Goal: Information Seeking & Learning: Find specific fact

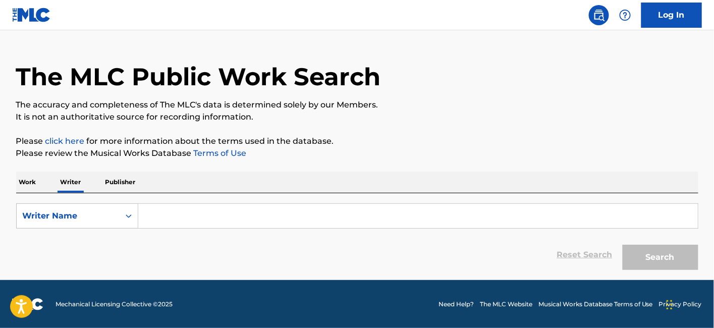
click at [30, 179] on p "Work" at bounding box center [27, 181] width 23 height 21
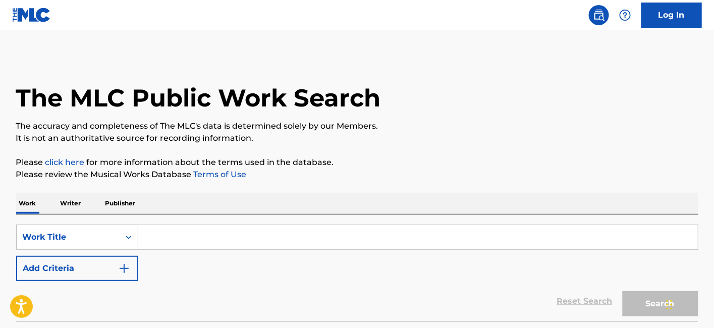
scroll to position [78, 0]
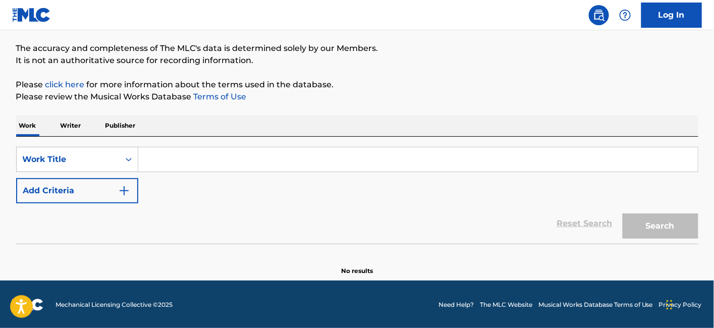
click at [72, 126] on p "Writer" at bounding box center [70, 125] width 27 height 21
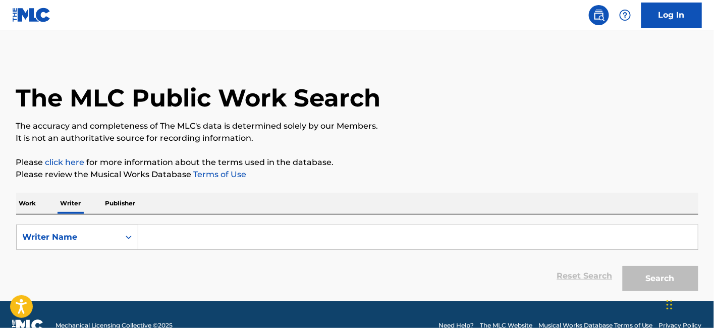
scroll to position [21, 0]
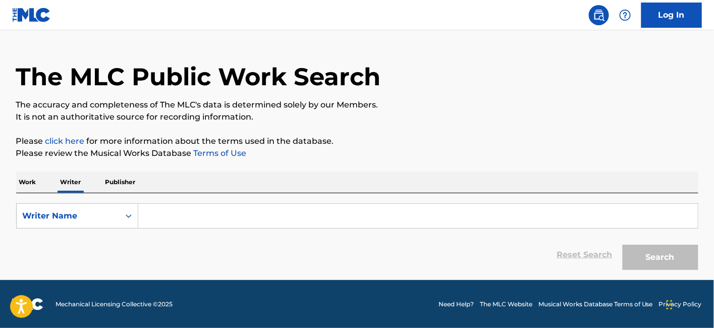
click at [119, 184] on p "Publisher" at bounding box center [120, 181] width 36 height 21
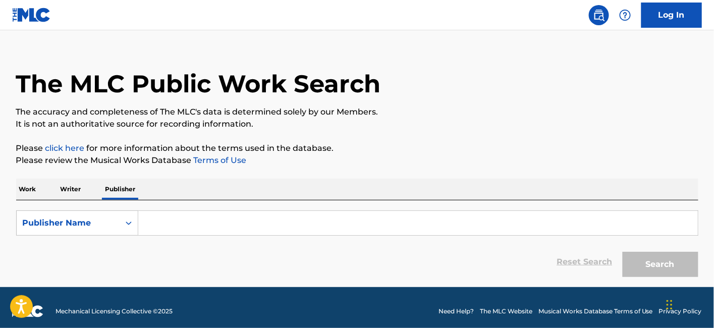
scroll to position [21, 0]
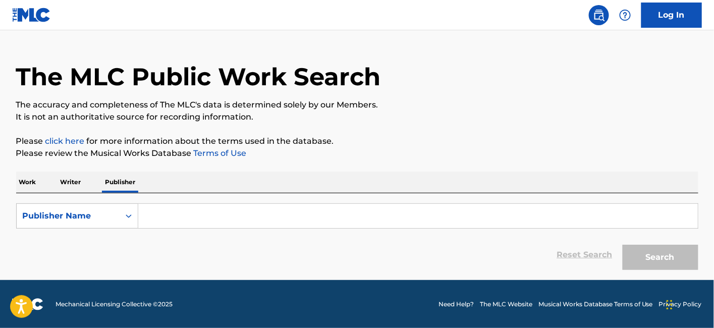
click at [21, 186] on p "Work" at bounding box center [27, 181] width 23 height 21
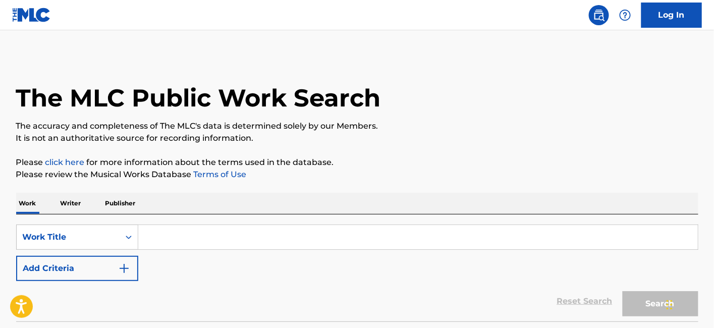
scroll to position [56, 0]
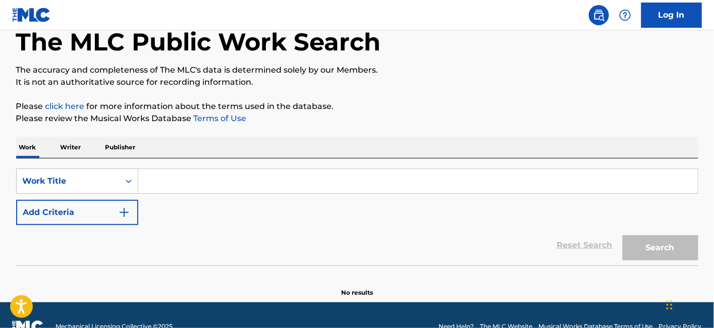
click at [75, 147] on p "Writer" at bounding box center [70, 147] width 27 height 21
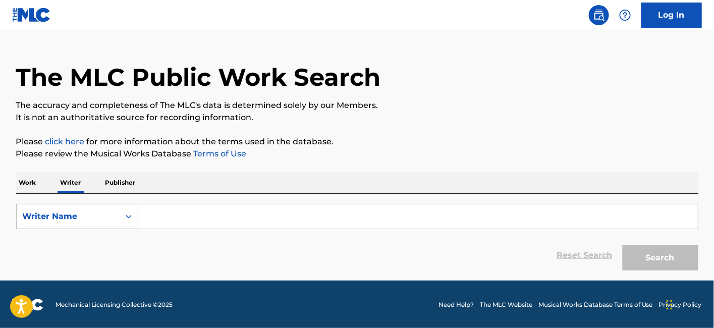
scroll to position [21, 0]
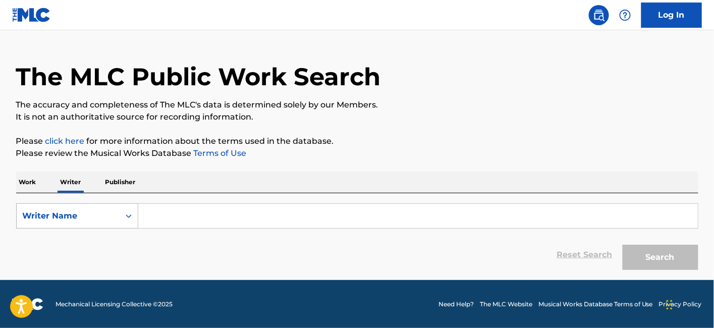
click at [87, 215] on div "Writer Name" at bounding box center [68, 216] width 91 height 12
click at [89, 273] on div "Writer Name" at bounding box center [77, 266] width 121 height 25
click at [180, 221] on input "Search Form" at bounding box center [417, 216] width 559 height 24
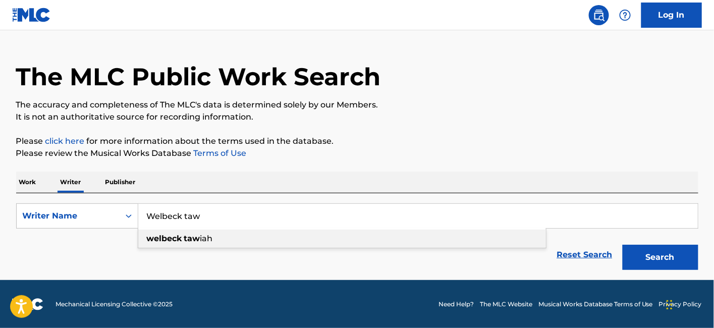
click at [163, 239] on strong "welbeck" at bounding box center [164, 238] width 35 height 10
type input "welbeck tawiah"
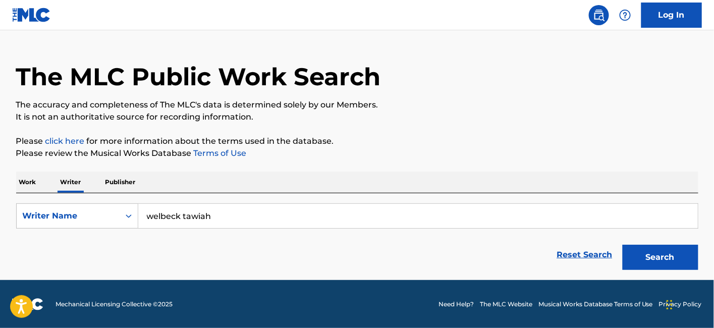
click at [640, 254] on button "Search" at bounding box center [660, 257] width 76 height 25
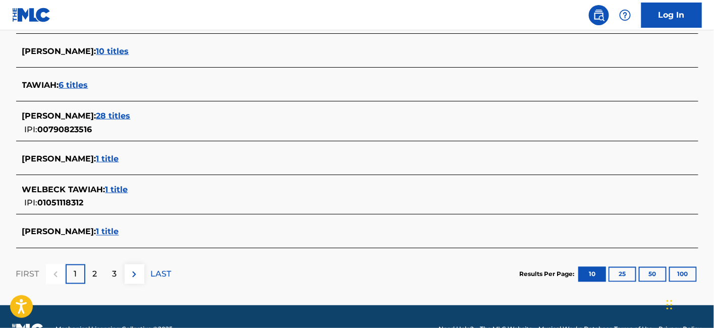
scroll to position [438, 0]
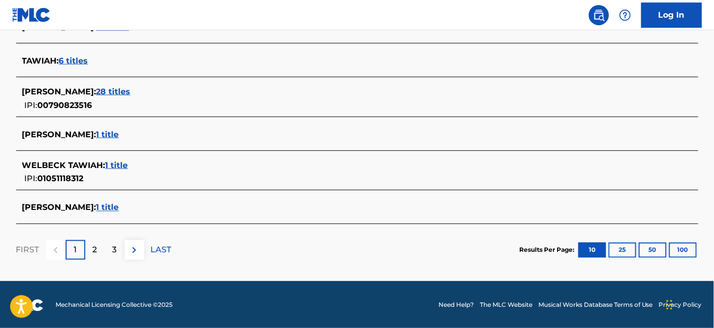
click at [69, 166] on span "WELBECK TAWIAH :" at bounding box center [63, 165] width 83 height 10
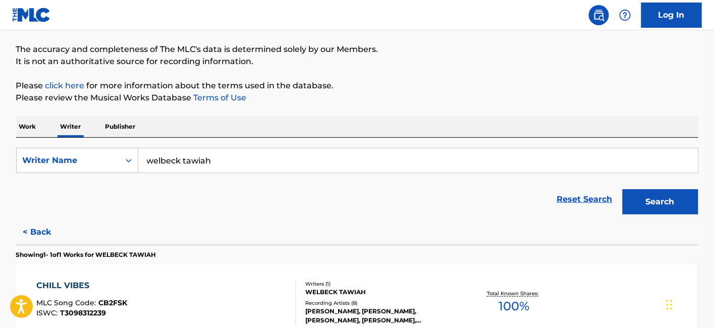
scroll to position [133, 0]
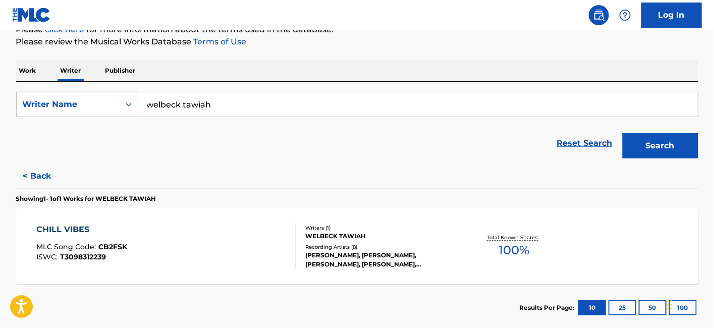
click at [32, 74] on p "Work" at bounding box center [27, 70] width 23 height 21
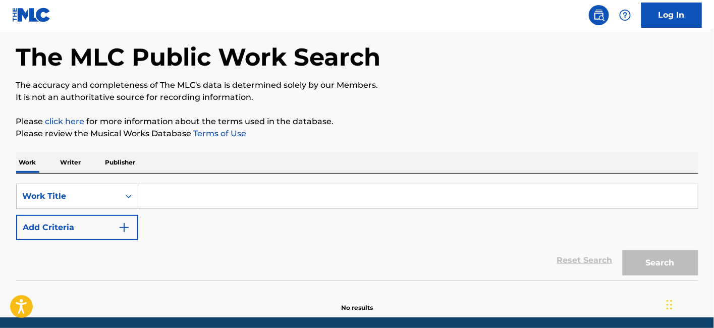
scroll to position [56, 0]
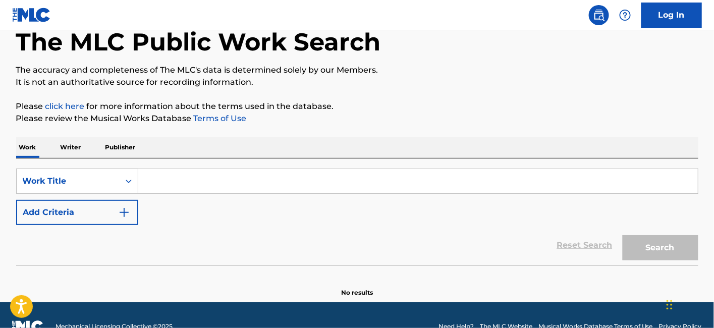
click at [68, 147] on p "Writer" at bounding box center [70, 147] width 27 height 21
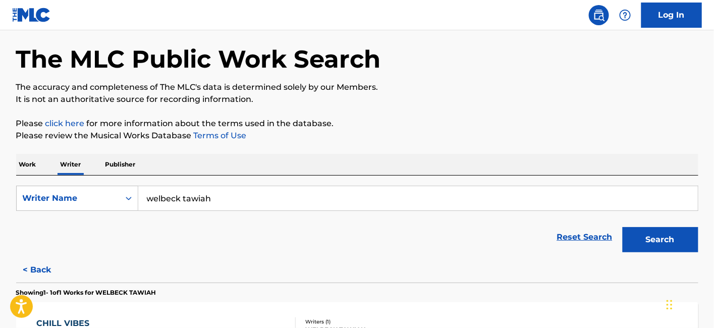
scroll to position [56, 0]
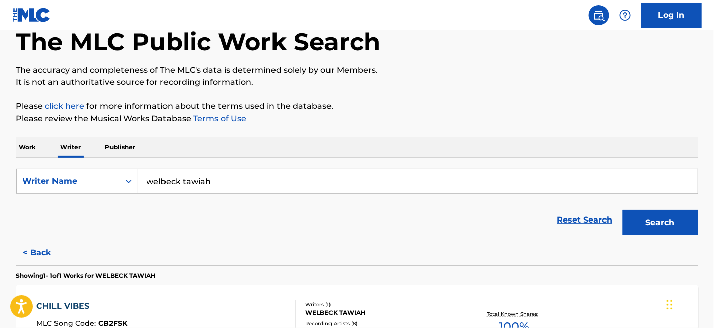
click at [214, 178] on input "welbeck tawiah" at bounding box center [417, 181] width 559 height 24
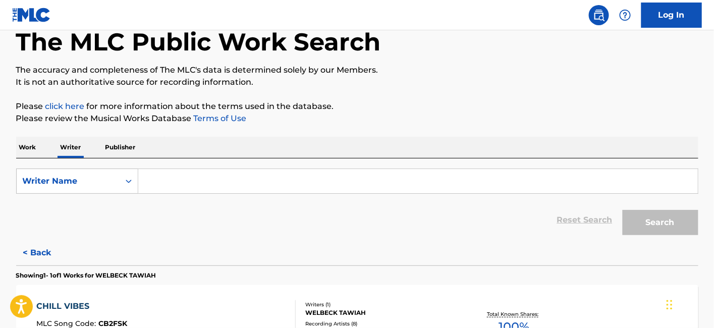
paste input "[PERSON_NAME]"
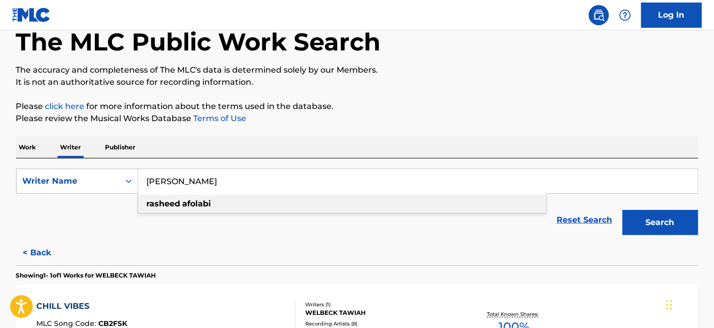
click at [277, 205] on div "[PERSON_NAME]" at bounding box center [341, 204] width 407 height 18
type input "[PERSON_NAME]"
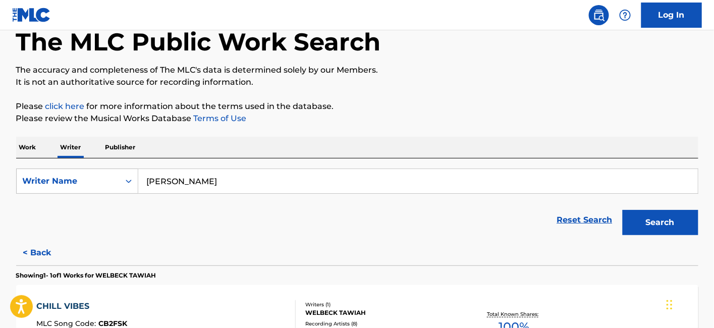
drag, startPoint x: 677, startPoint y: 224, endPoint x: 659, endPoint y: 227, distance: 18.4
click at [676, 224] on button "Search" at bounding box center [660, 222] width 76 height 25
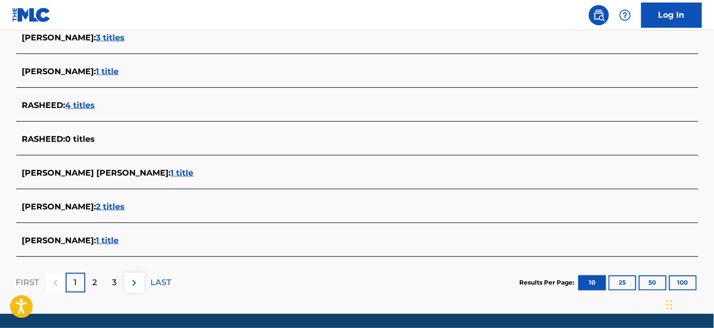
scroll to position [427, 0]
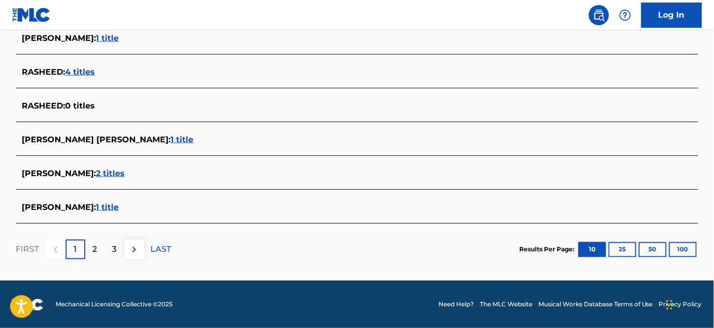
click at [682, 249] on button "100" at bounding box center [683, 249] width 28 height 15
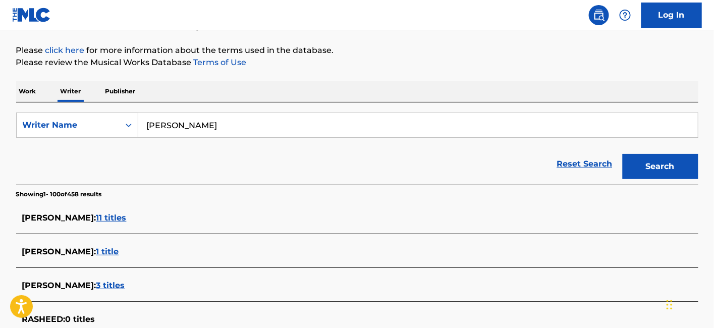
scroll to position [34, 0]
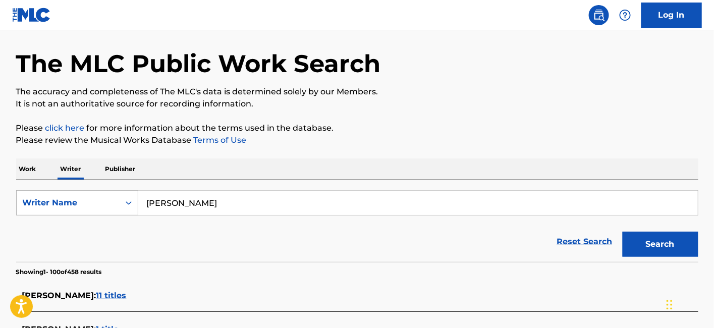
click at [100, 206] on div "Writer Name" at bounding box center [68, 203] width 91 height 12
click at [204, 229] on div "Reset Search Search" at bounding box center [357, 241] width 682 height 40
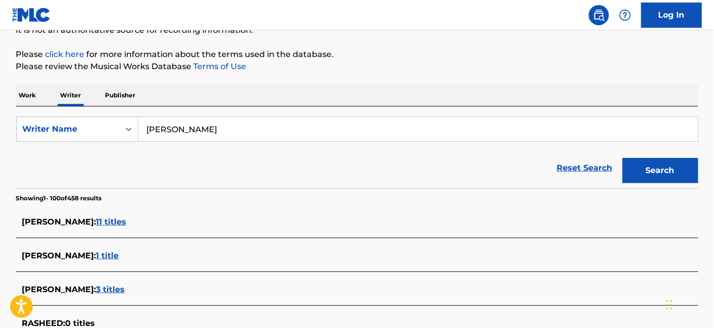
scroll to position [91, 0]
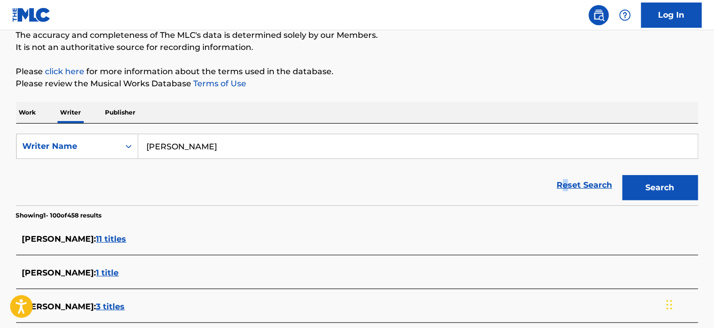
click at [566, 188] on link "Reset Search" at bounding box center [585, 185] width 66 height 22
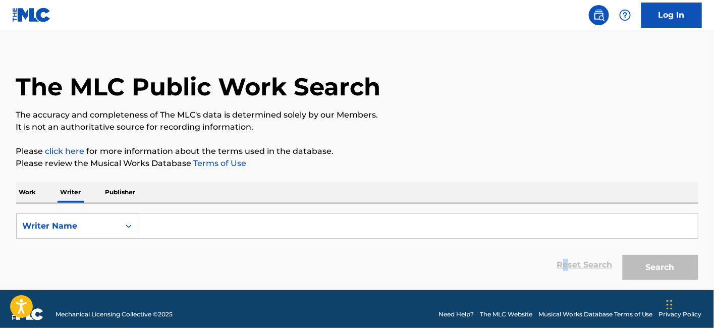
scroll to position [21, 0]
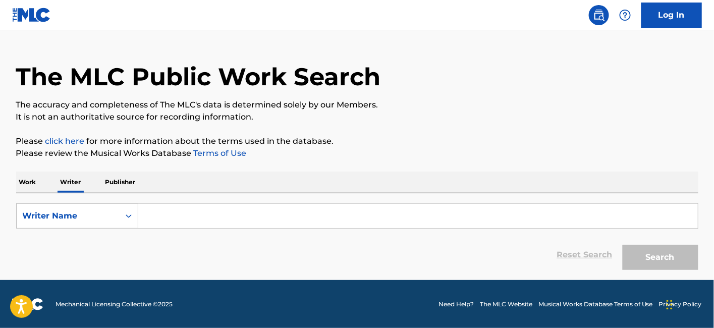
click at [397, 253] on div "Reset Search Search" at bounding box center [357, 254] width 682 height 40
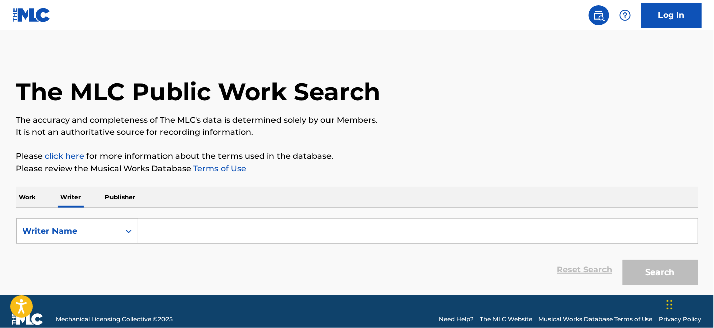
scroll to position [0, 0]
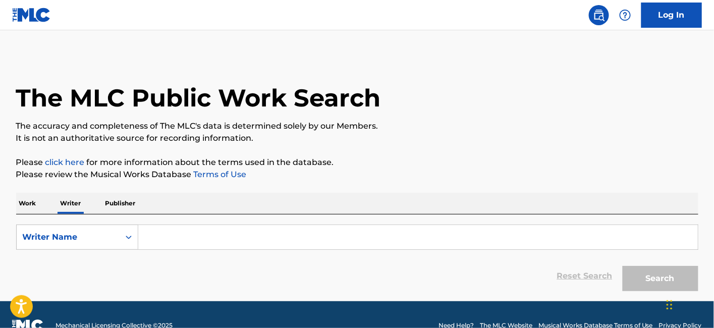
click at [595, 16] on img at bounding box center [599, 15] width 12 height 12
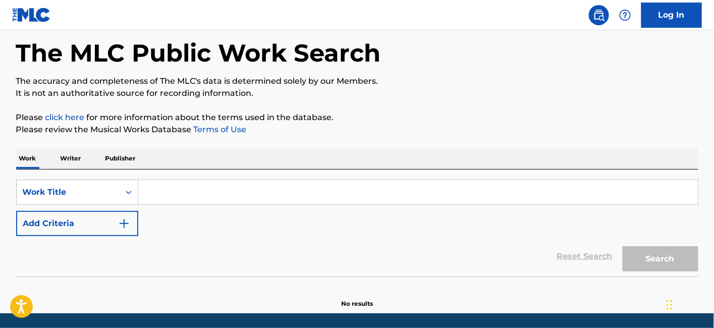
scroll to position [78, 0]
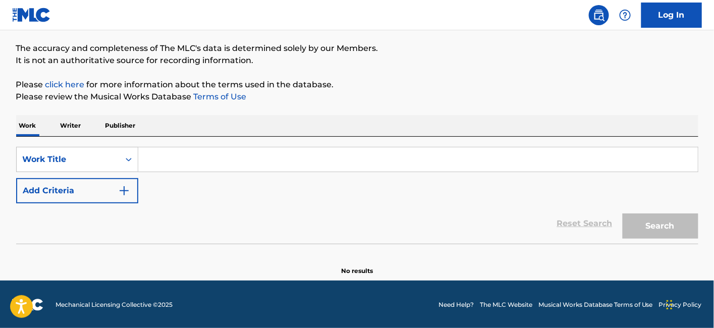
click at [73, 185] on button "Add Criteria" at bounding box center [77, 190] width 122 height 25
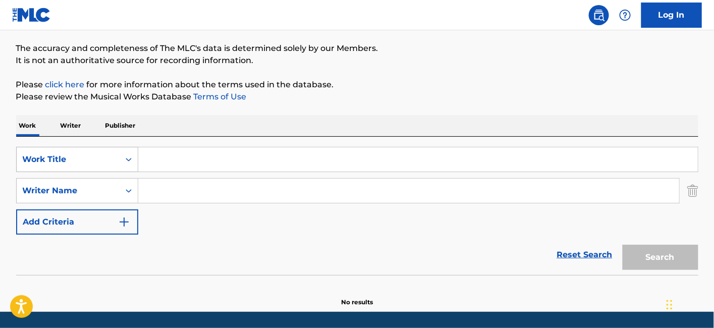
scroll to position [109, 0]
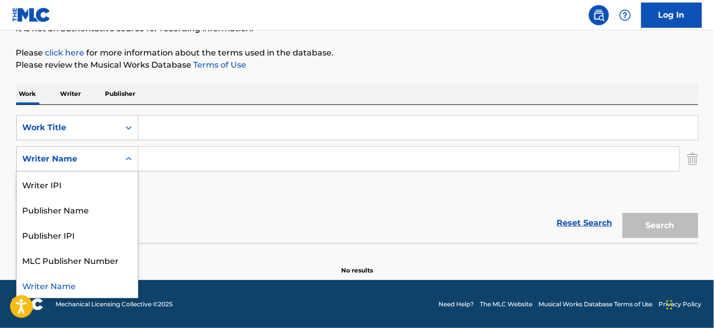
click at [102, 159] on div "Writer Name" at bounding box center [68, 159] width 91 height 12
click at [168, 212] on div "Reset Search Search" at bounding box center [357, 223] width 682 height 40
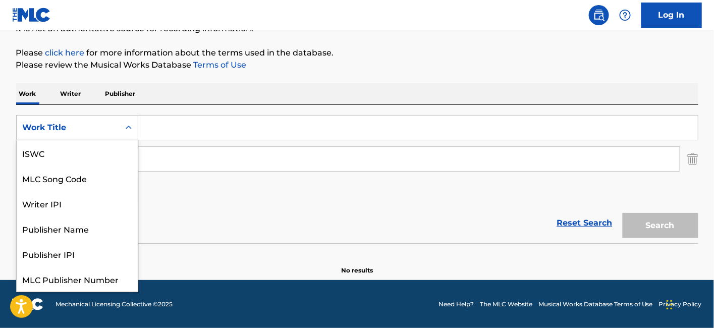
click at [109, 127] on div "Work Title" at bounding box center [68, 128] width 91 height 12
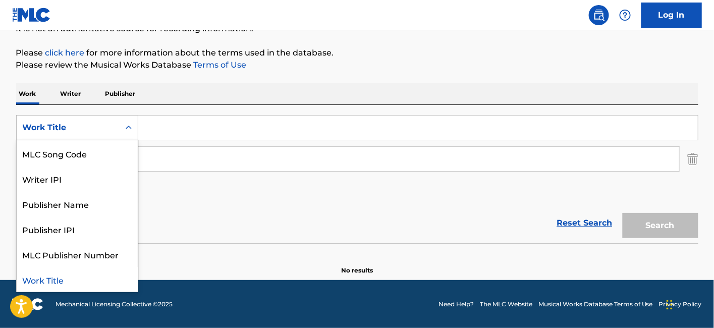
click at [182, 251] on section "No results" at bounding box center [357, 262] width 682 height 26
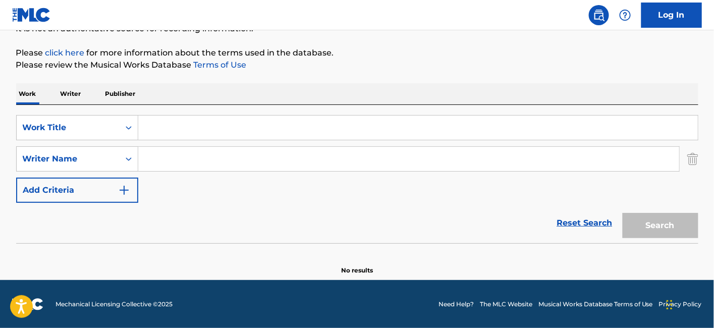
click at [696, 159] on img "Search Form" at bounding box center [692, 158] width 11 height 25
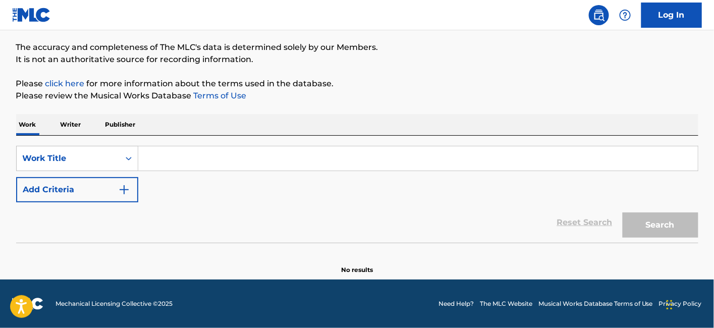
scroll to position [78, 0]
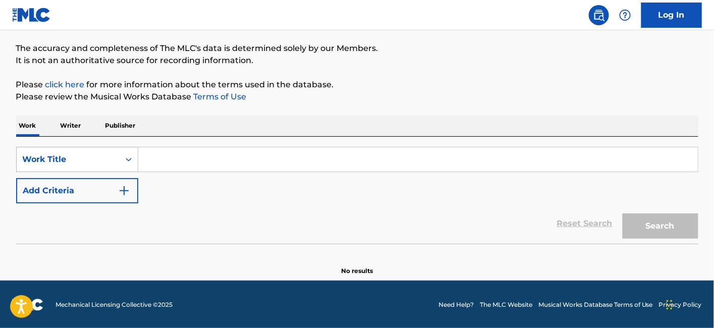
click at [107, 162] on div "Work Title" at bounding box center [68, 159] width 91 height 12
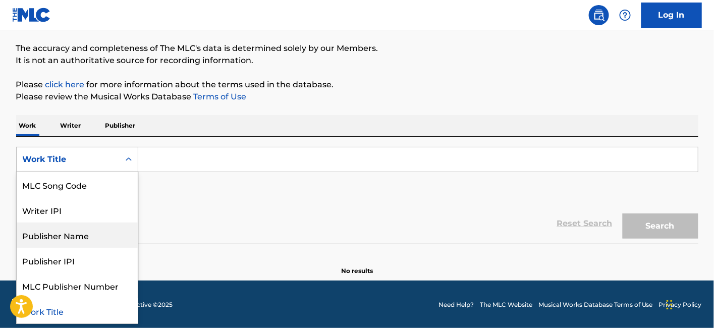
scroll to position [0, 0]
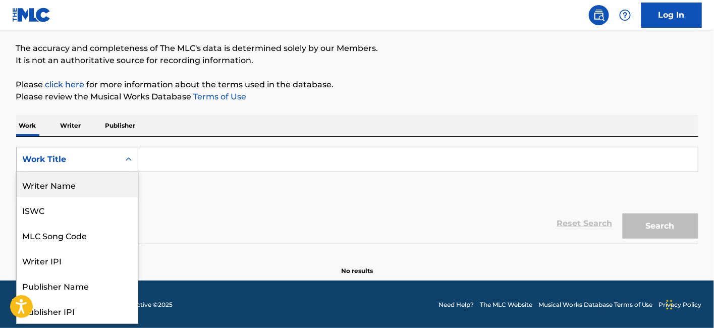
drag, startPoint x: 73, startPoint y: 188, endPoint x: 119, endPoint y: 173, distance: 47.7
click at [74, 188] on div "Writer Name" at bounding box center [77, 184] width 121 height 25
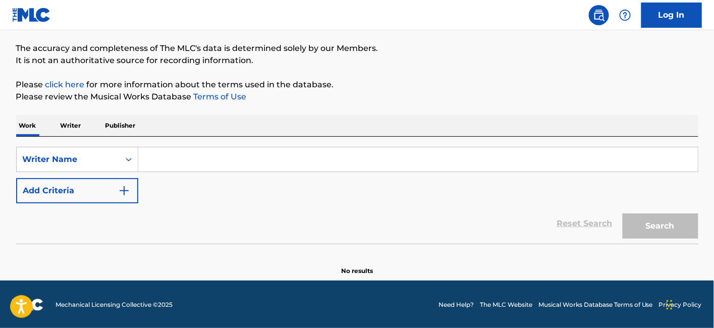
click at [172, 157] on input "Search Form" at bounding box center [417, 159] width 559 height 24
paste input "[PERSON_NAME]"
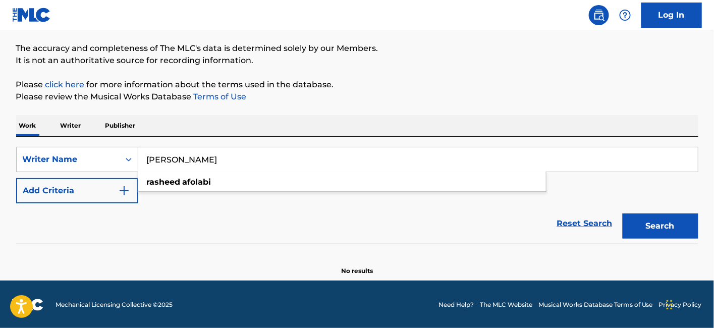
type input "[PERSON_NAME]"
click at [656, 229] on button "Search" at bounding box center [660, 225] width 76 height 25
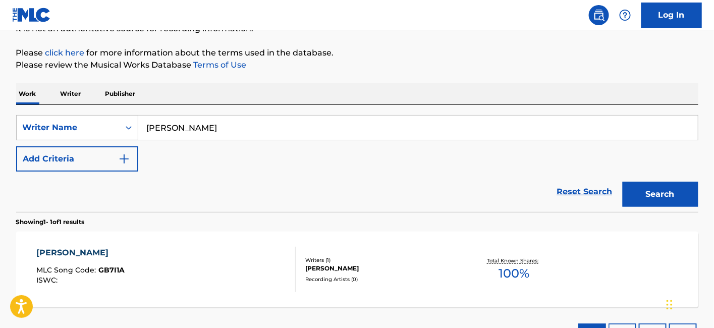
scroll to position [133, 0]
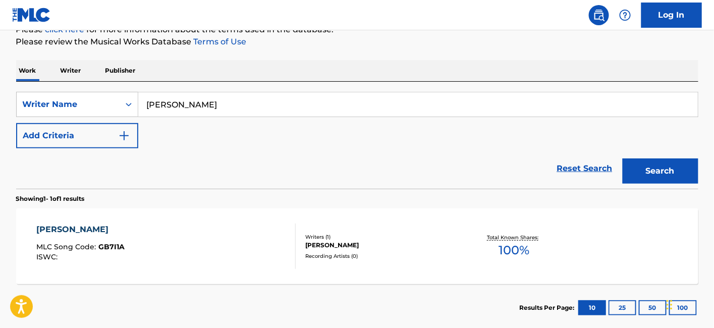
click at [292, 101] on input "[PERSON_NAME]" at bounding box center [417, 104] width 559 height 24
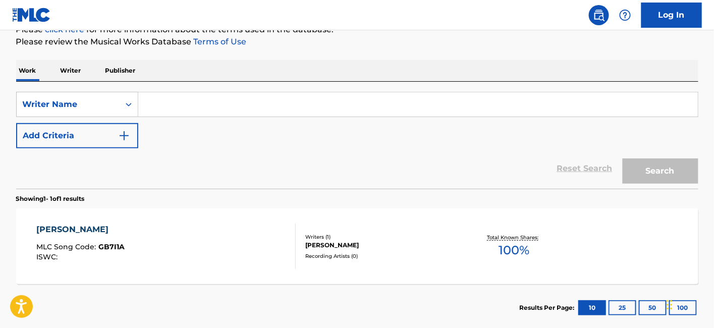
paste input "[PERSON_NAME]"
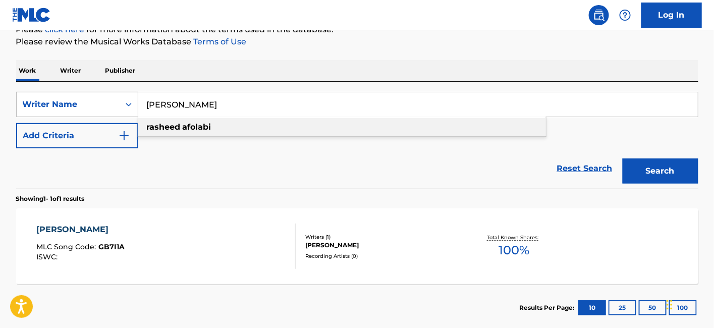
click at [221, 125] on div "[PERSON_NAME]" at bounding box center [341, 127] width 407 height 18
type input "[PERSON_NAME]"
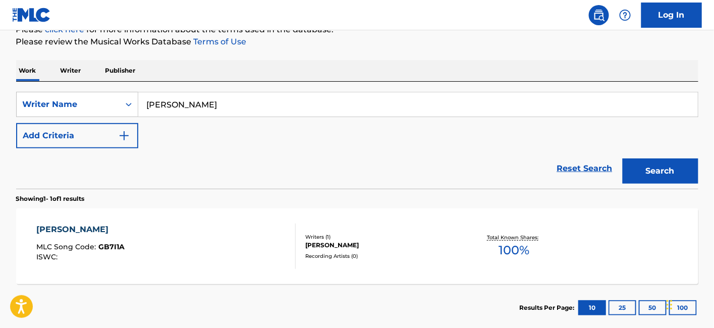
click at [656, 171] on button "Search" at bounding box center [660, 170] width 76 height 25
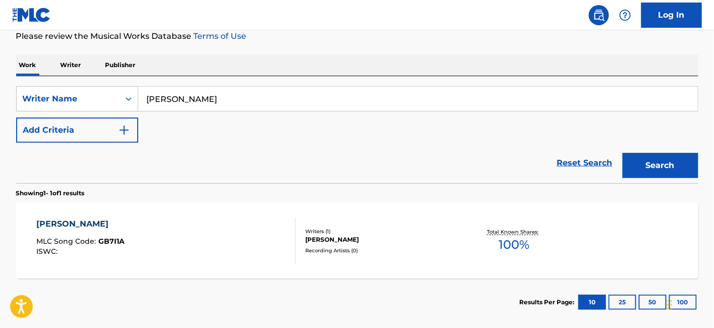
scroll to position [21, 0]
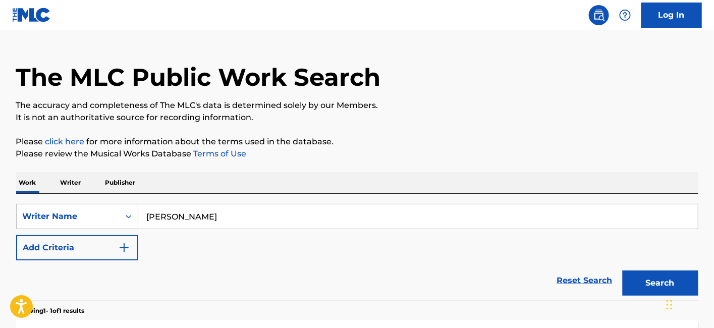
click at [33, 185] on p "Work" at bounding box center [27, 182] width 23 height 21
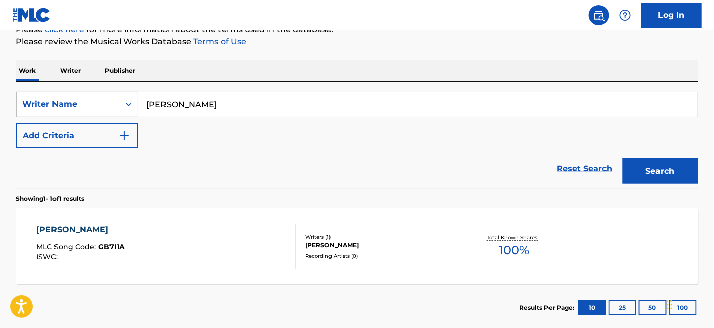
scroll to position [77, 0]
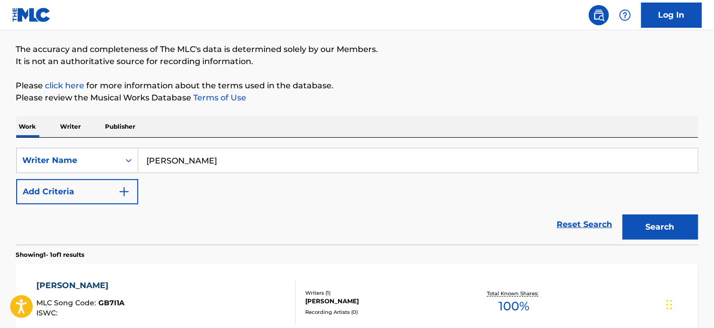
click at [29, 130] on p "Work" at bounding box center [27, 126] width 23 height 21
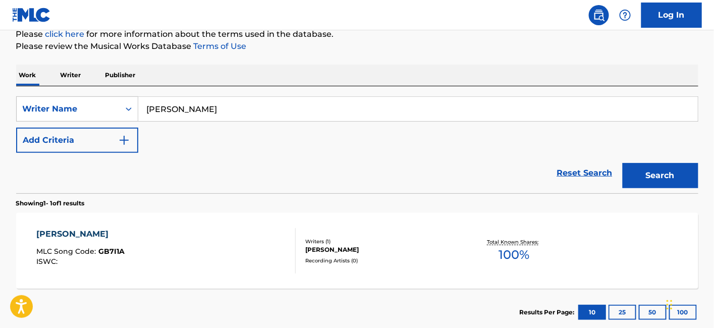
scroll to position [112, 0]
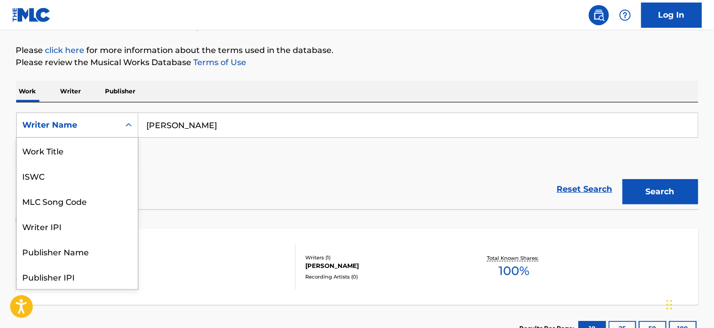
click at [76, 123] on div "Writer Name" at bounding box center [68, 125] width 91 height 12
click at [59, 274] on div "Writer Name" at bounding box center [77, 276] width 121 height 25
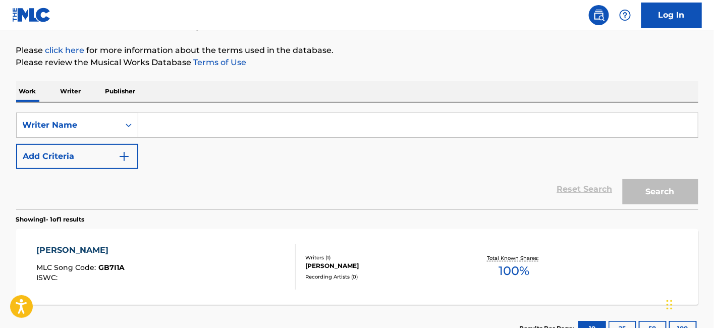
click at [181, 130] on input "Search Form" at bounding box center [417, 125] width 559 height 24
click at [78, 87] on p "Writer" at bounding box center [70, 91] width 27 height 21
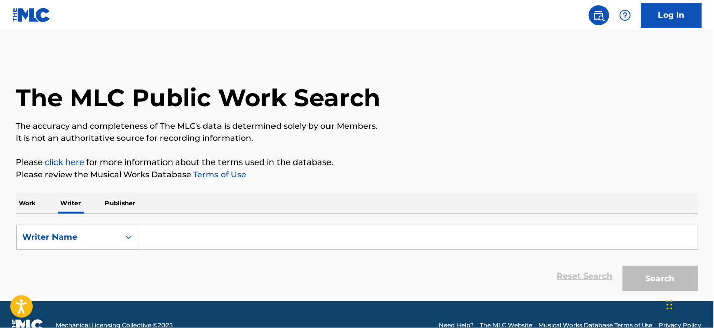
click at [171, 238] on input "Search Form" at bounding box center [417, 237] width 559 height 24
paste input "[PERSON_NAME]"
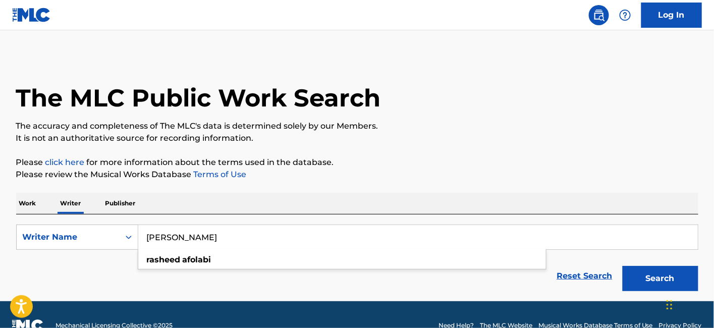
type input "[PERSON_NAME]"
click at [302, 276] on div "Reset Search Search" at bounding box center [357, 276] width 682 height 40
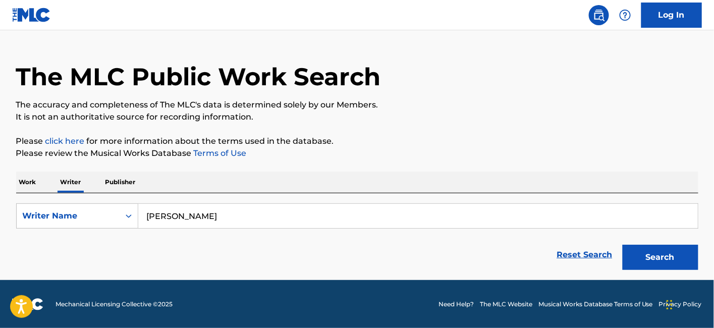
click at [668, 268] on button "Search" at bounding box center [660, 257] width 76 height 25
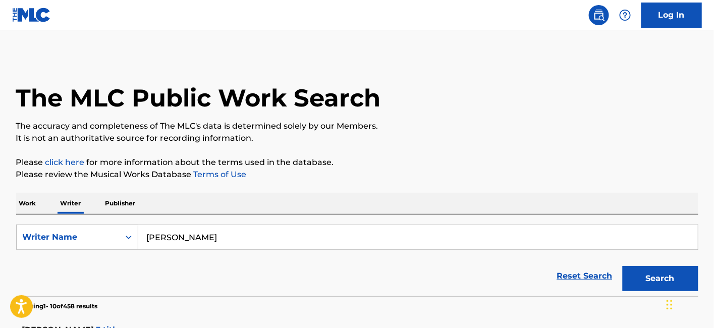
scroll to position [112, 0]
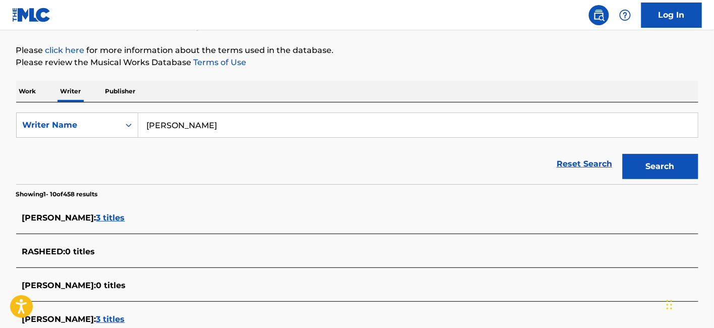
click at [22, 93] on p "Work" at bounding box center [27, 91] width 23 height 21
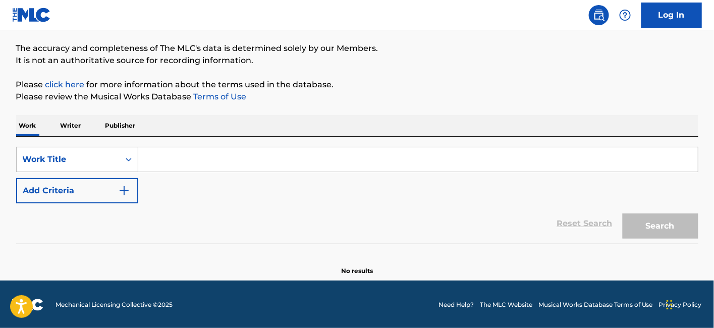
scroll to position [78, 0]
click at [73, 159] on div "Work Title" at bounding box center [68, 159] width 91 height 12
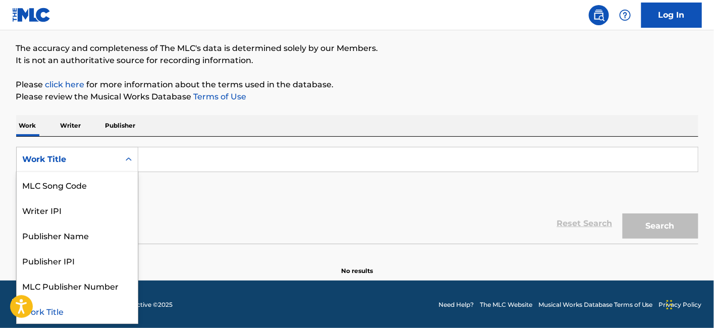
scroll to position [0, 0]
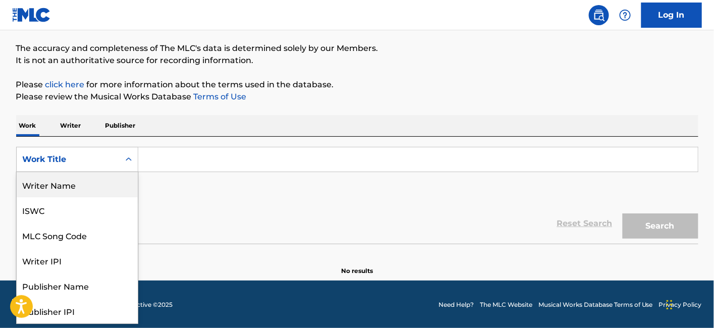
click at [65, 189] on div "Writer Name" at bounding box center [77, 184] width 121 height 25
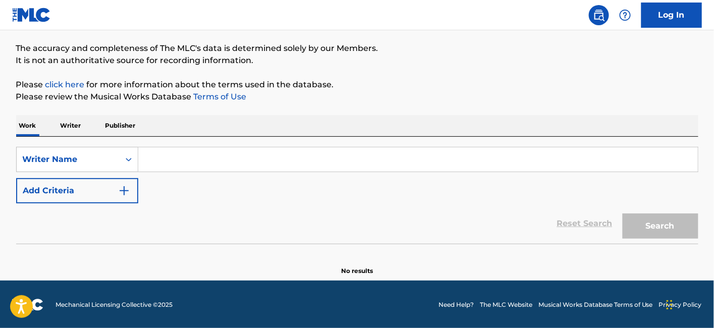
click at [173, 162] on input "Search Form" at bounding box center [417, 159] width 559 height 24
paste input "[PERSON_NAME]"
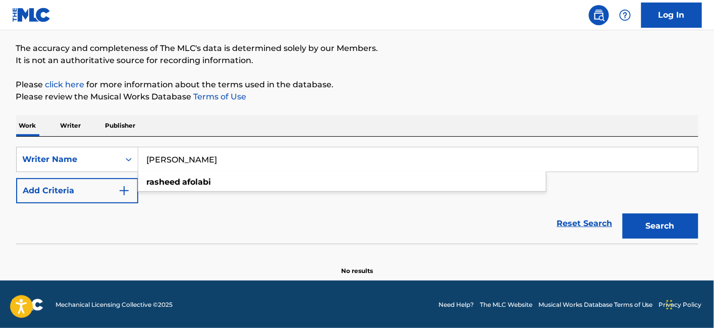
type input "[PERSON_NAME]"
click at [683, 220] on button "Search" at bounding box center [660, 225] width 76 height 25
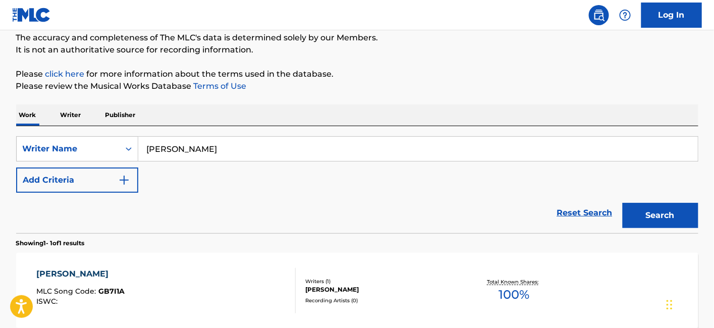
scroll to position [133, 0]
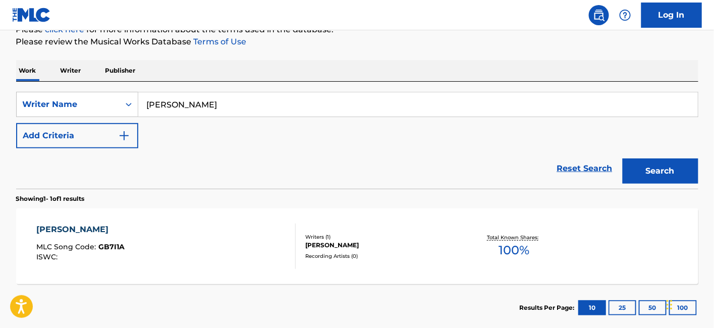
click at [210, 105] on input "[PERSON_NAME]" at bounding box center [417, 104] width 559 height 24
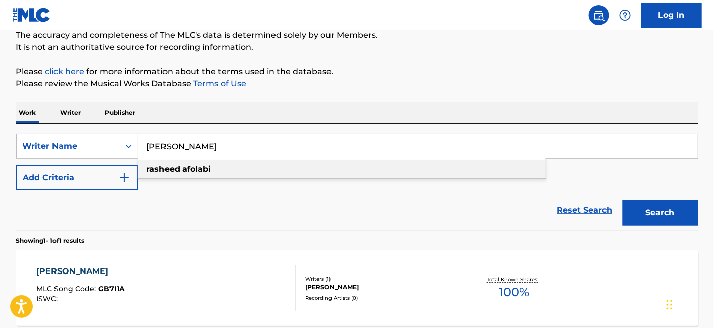
scroll to position [77, 0]
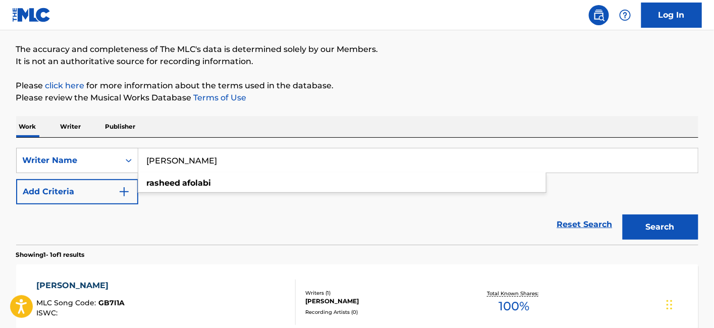
click at [435, 63] on p "It is not an authoritative source for recording information." at bounding box center [357, 61] width 682 height 12
